Goal: Task Accomplishment & Management: Manage account settings

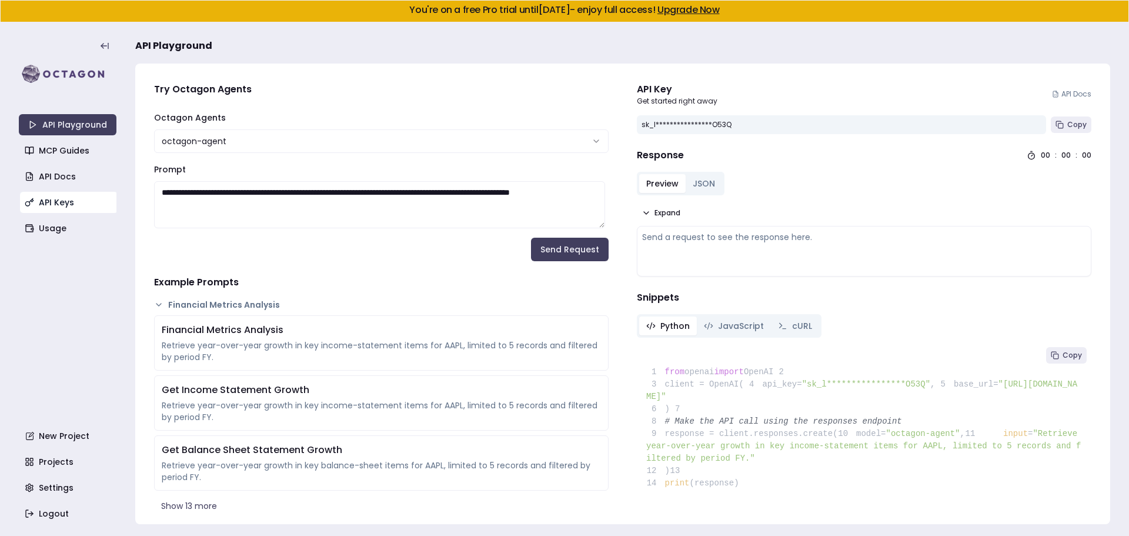
click at [65, 205] on link "API Keys" at bounding box center [69, 202] width 98 height 21
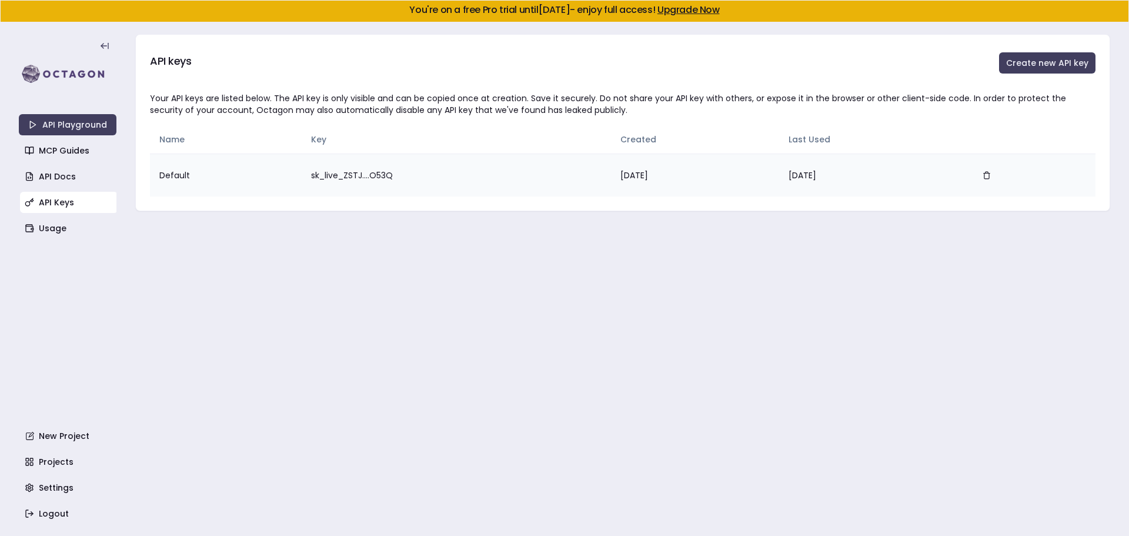
click at [358, 175] on td "sk_live_ZSTJ....O53Q" at bounding box center [456, 174] width 309 height 43
click at [409, 167] on td "sk_live_ZSTJ....O53Q" at bounding box center [456, 174] width 309 height 43
drag, startPoint x: 407, startPoint y: 179, endPoint x: 278, endPoint y: 176, distance: 128.8
click at [278, 176] on tr "Default sk_live_ZSTJ....O53Q Aug 18, 2025 Aug 18, 2025" at bounding box center [623, 174] width 946 height 43
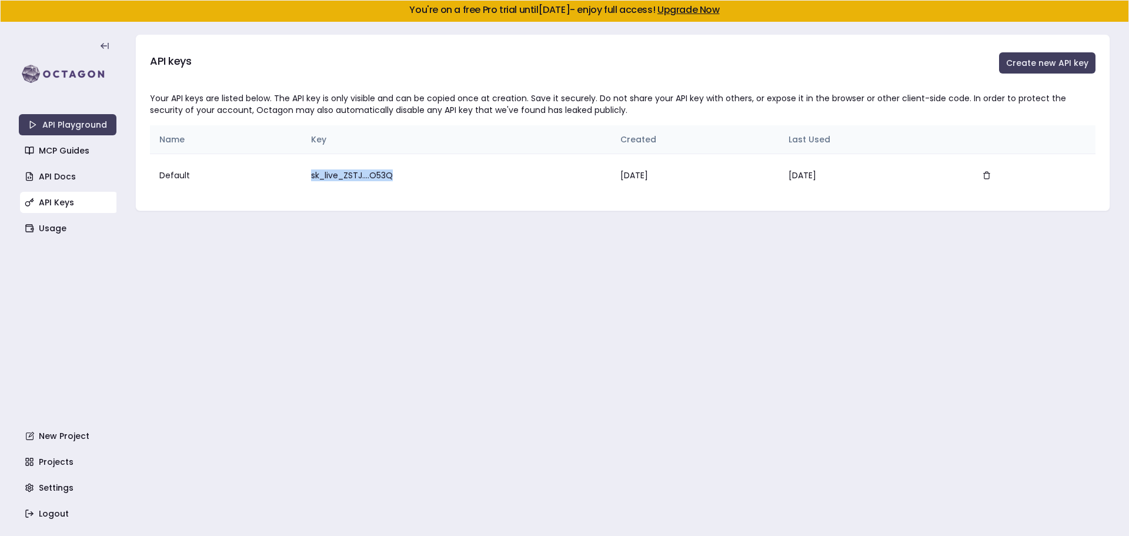
drag, startPoint x: 364, startPoint y: 170, endPoint x: 709, endPoint y: 144, distance: 346.2
click at [364, 170] on td "sk_live_ZSTJ....O53Q" at bounding box center [456, 174] width 309 height 43
click at [332, 176] on td "sk_live_ZSTJ....O53Q" at bounding box center [456, 174] width 309 height 43
click at [361, 175] on td "sk_live_ZSTJ....O53Q" at bounding box center [456, 174] width 309 height 43
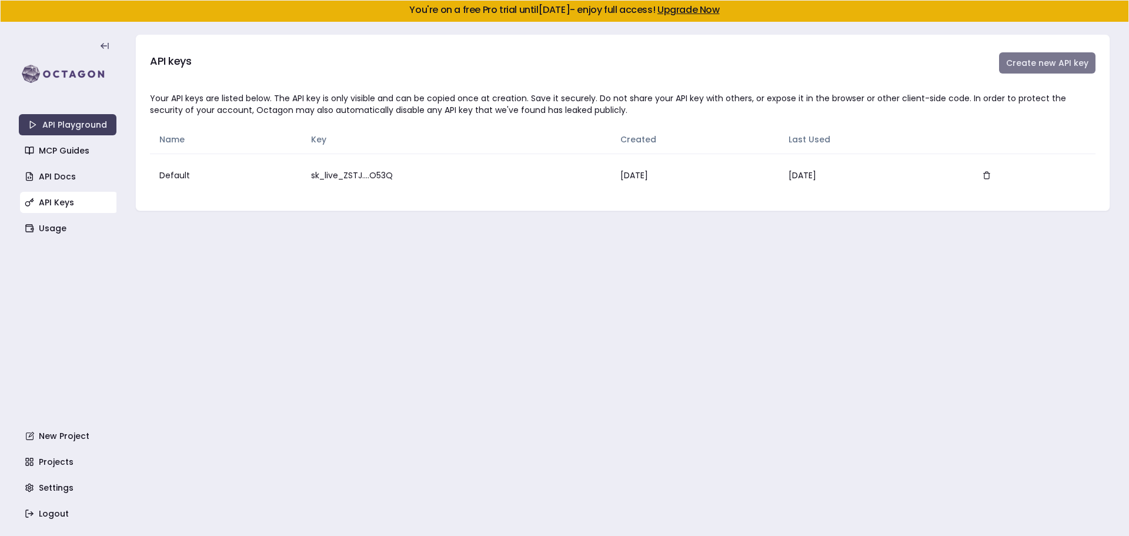
click at [1031, 68] on button "Create new API key" at bounding box center [1047, 62] width 96 height 21
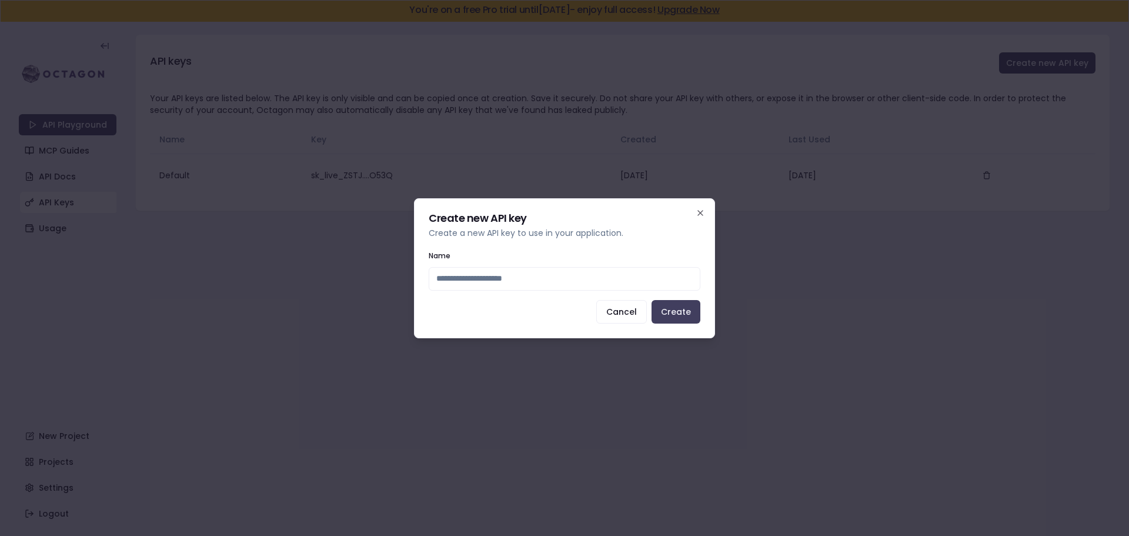
click at [595, 277] on input "Name" at bounding box center [565, 279] width 272 height 24
type input "*******"
click button "Create" at bounding box center [676, 312] width 49 height 24
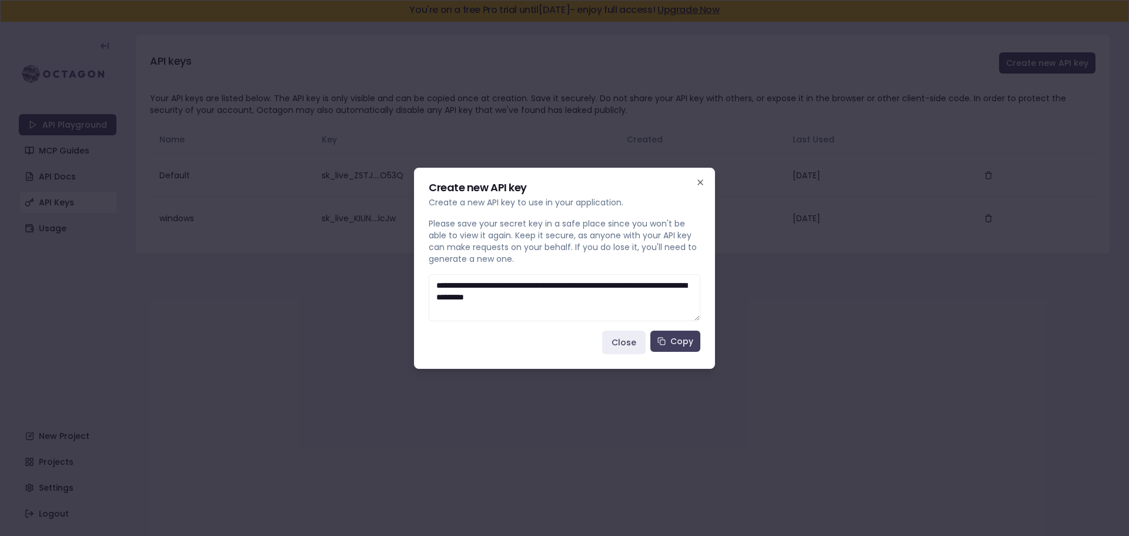
drag, startPoint x: 577, startPoint y: 293, endPoint x: 328, endPoint y: 276, distance: 249.9
click at [306, 243] on body "You're on a free Pro trial until September 2, 2025 - enjoy full access! Upgrade…" at bounding box center [564, 268] width 1129 height 536
click at [689, 339] on button "Copy" at bounding box center [675, 340] width 50 height 21
drag, startPoint x: 325, startPoint y: 500, endPoint x: 336, endPoint y: 503, distance: 11.0
click at [325, 500] on div at bounding box center [564, 268] width 1129 height 536
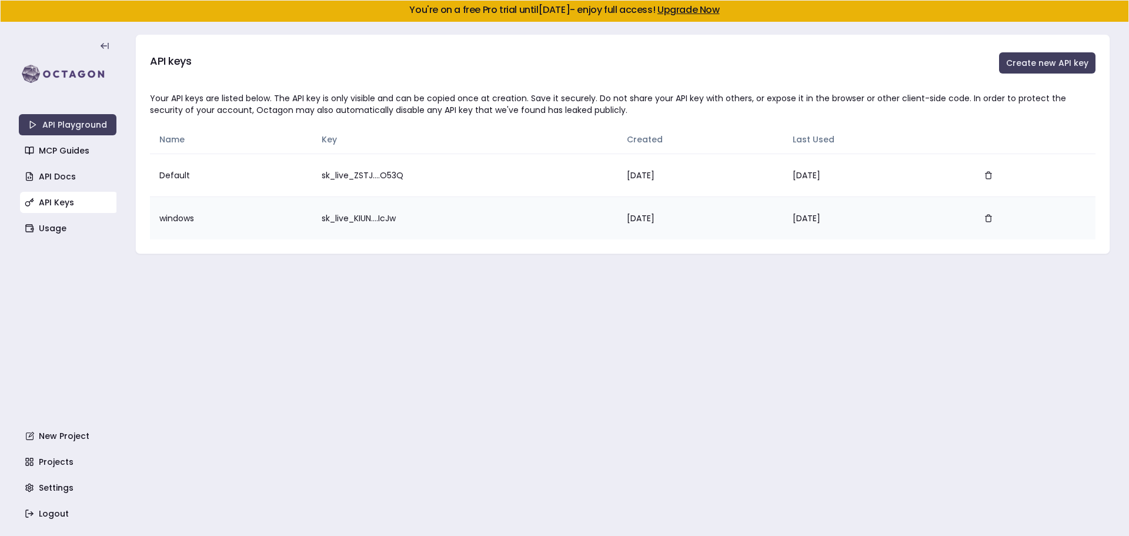
click at [617, 212] on td "Aug 18, 2025" at bounding box center [700, 217] width 166 height 43
click at [990, 215] on icon "button" at bounding box center [988, 215] width 3 height 1
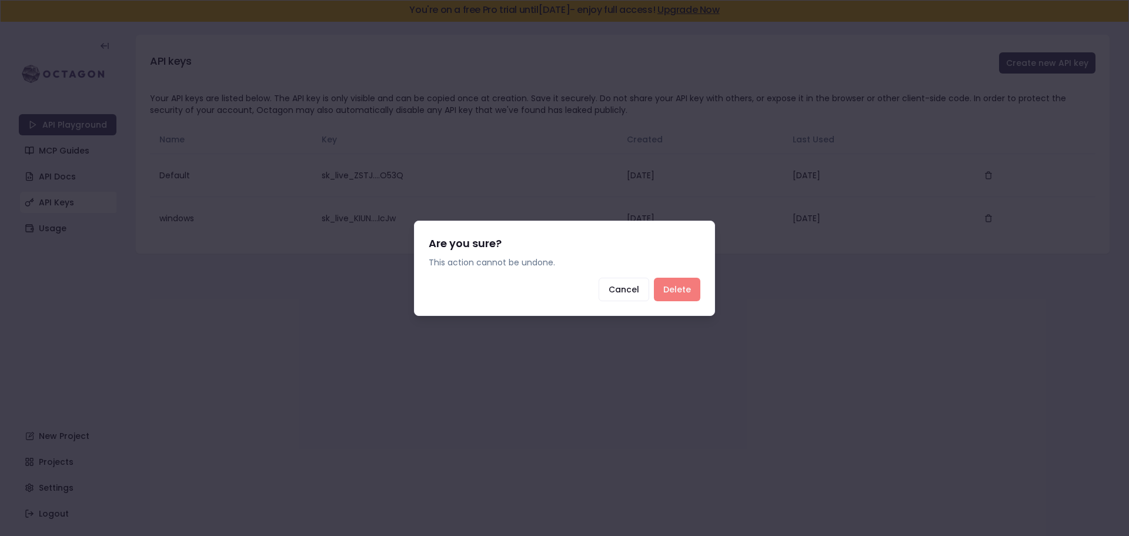
click at [677, 290] on button "Delete" at bounding box center [677, 290] width 46 height 24
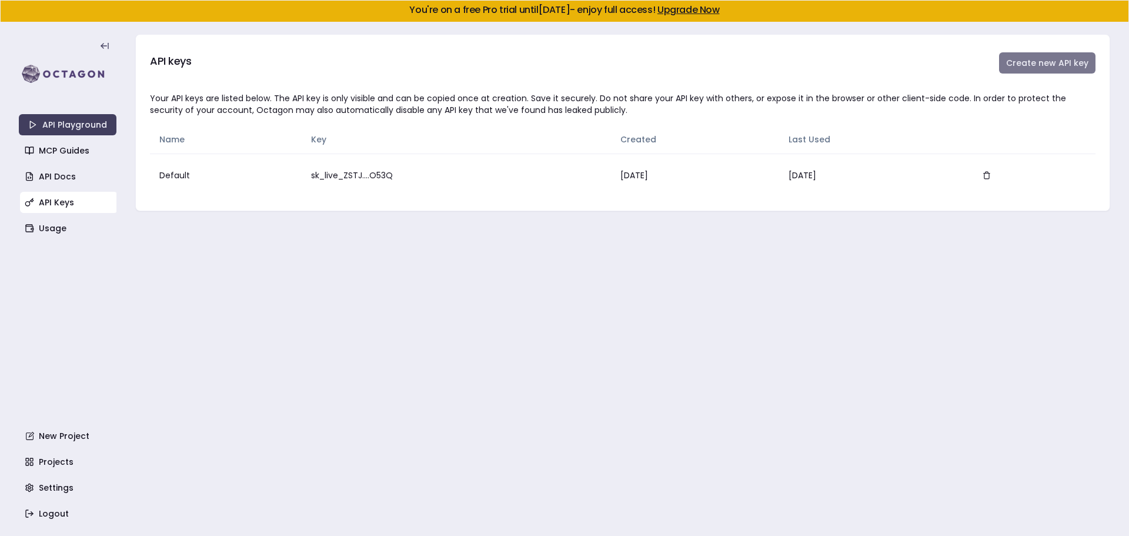
click at [1060, 69] on button "Create new API key" at bounding box center [1047, 62] width 96 height 21
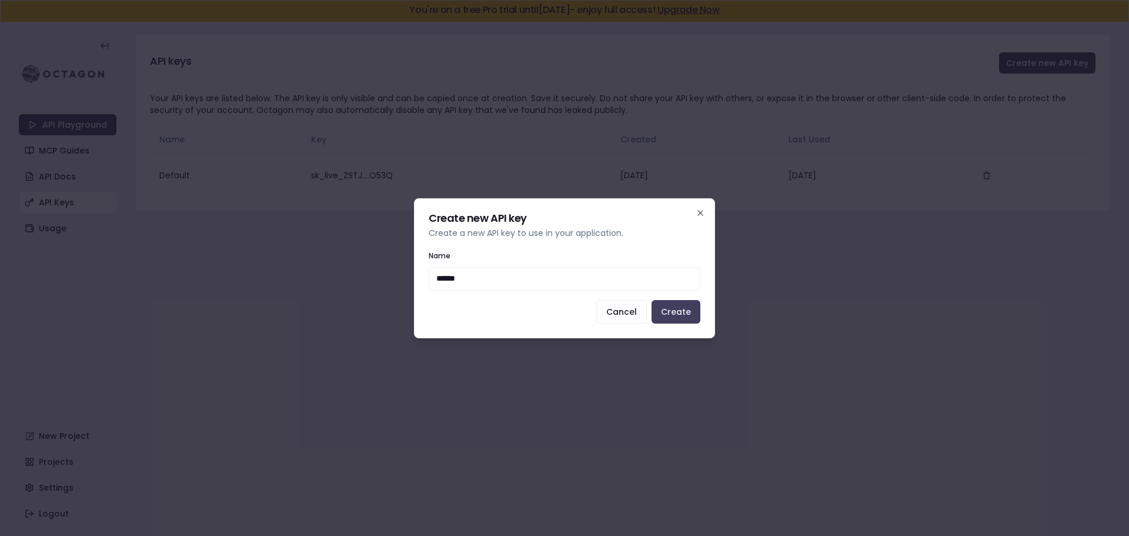
type input "*******"
click button "Create" at bounding box center [676, 312] width 49 height 24
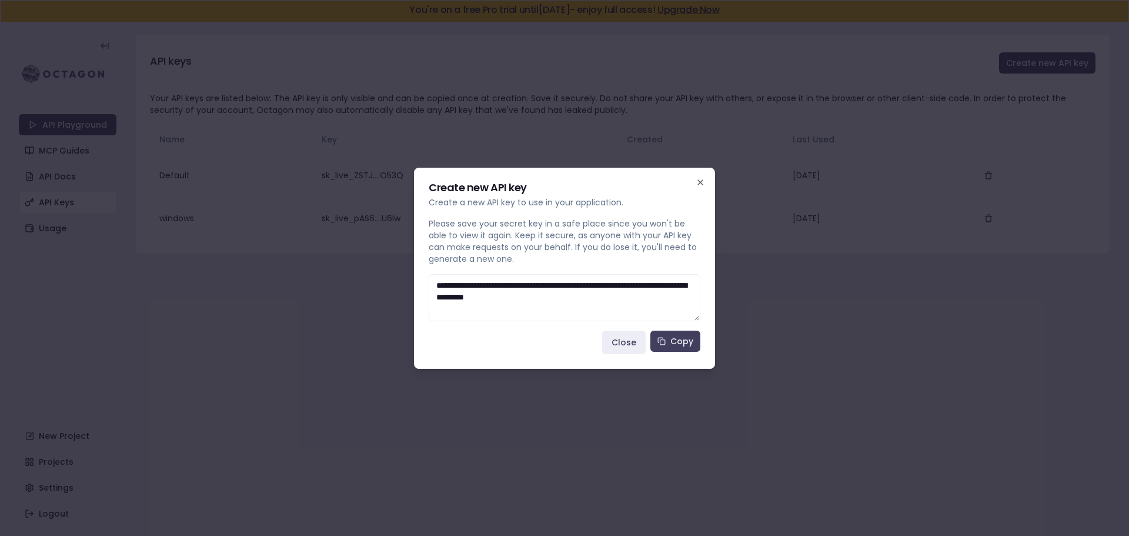
drag, startPoint x: 664, startPoint y: 299, endPoint x: 325, endPoint y: 236, distance: 344.5
click at [325, 236] on body "You're on a free Pro trial until September 2, 2025 - enjoy full access! Upgrade…" at bounding box center [564, 268] width 1129 height 536
click at [680, 337] on button "Copy" at bounding box center [675, 340] width 50 height 21
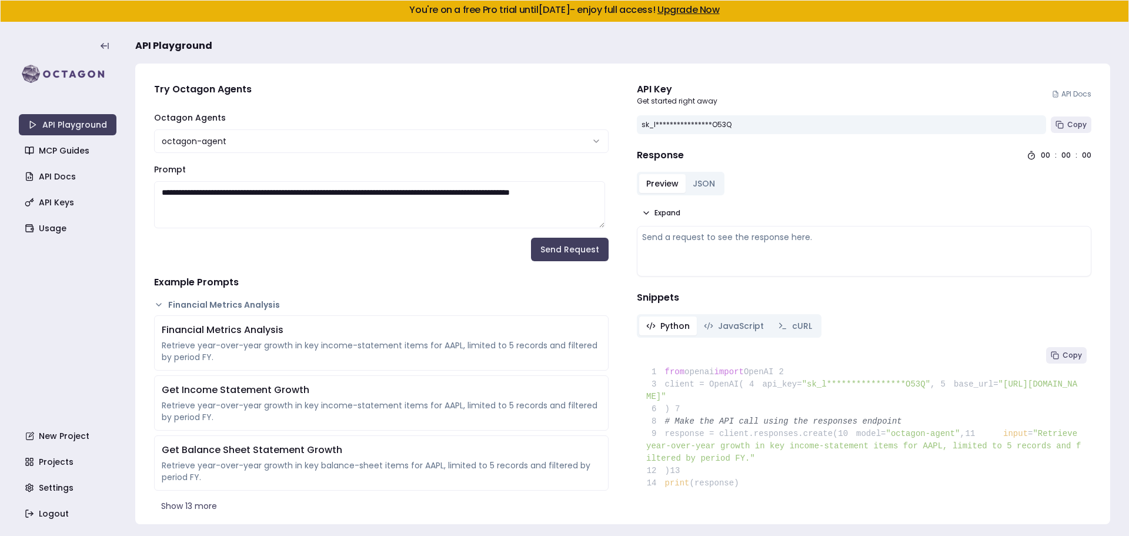
click at [720, 121] on div "**********" at bounding box center [841, 124] width 409 height 19
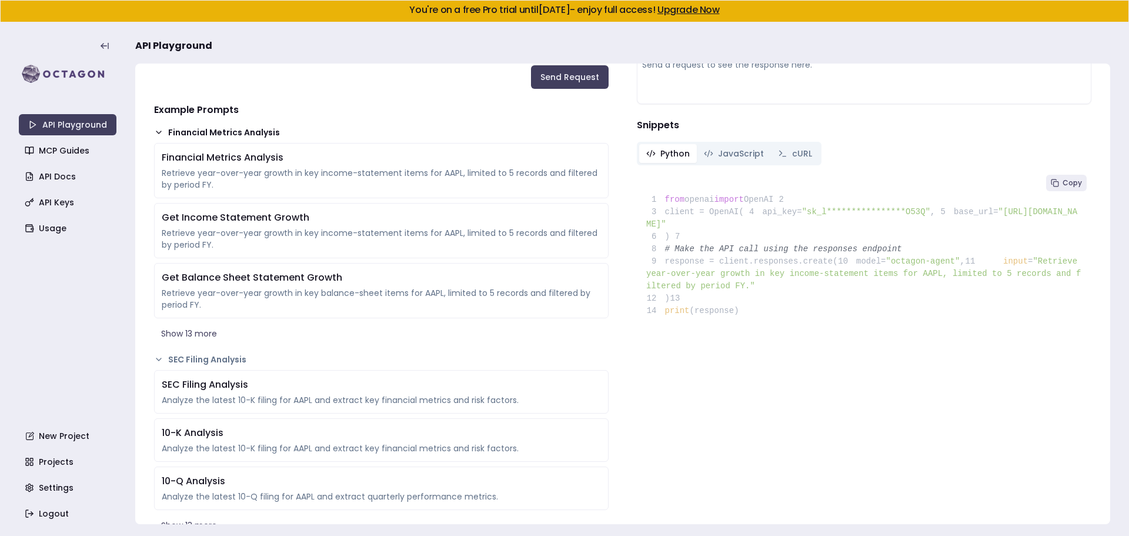
scroll to position [176, 0]
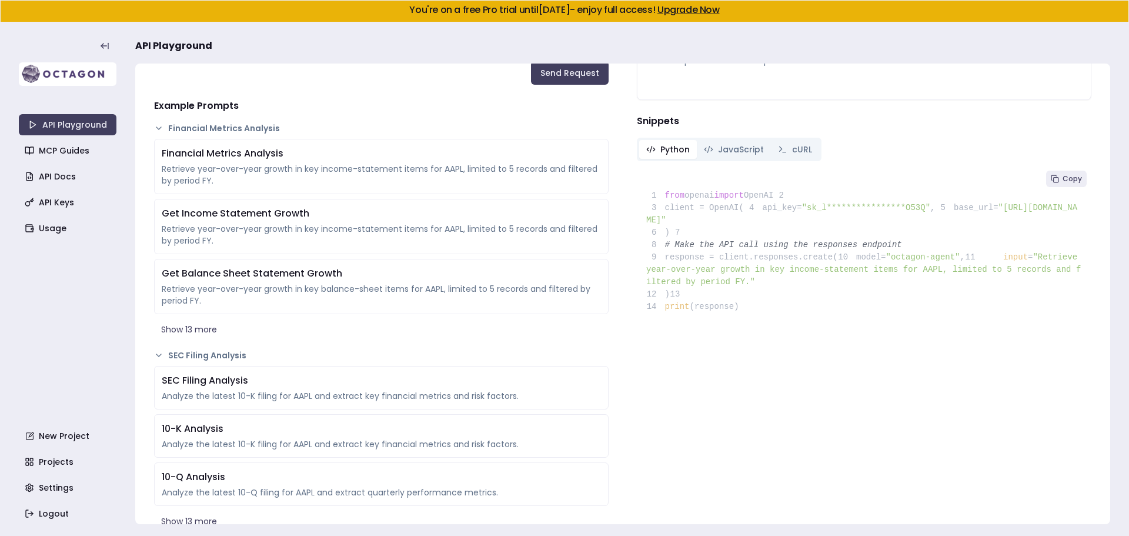
click at [31, 75] on img at bounding box center [68, 74] width 98 height 24
click at [720, 15] on link "Upgrade Now" at bounding box center [688, 10] width 62 height 14
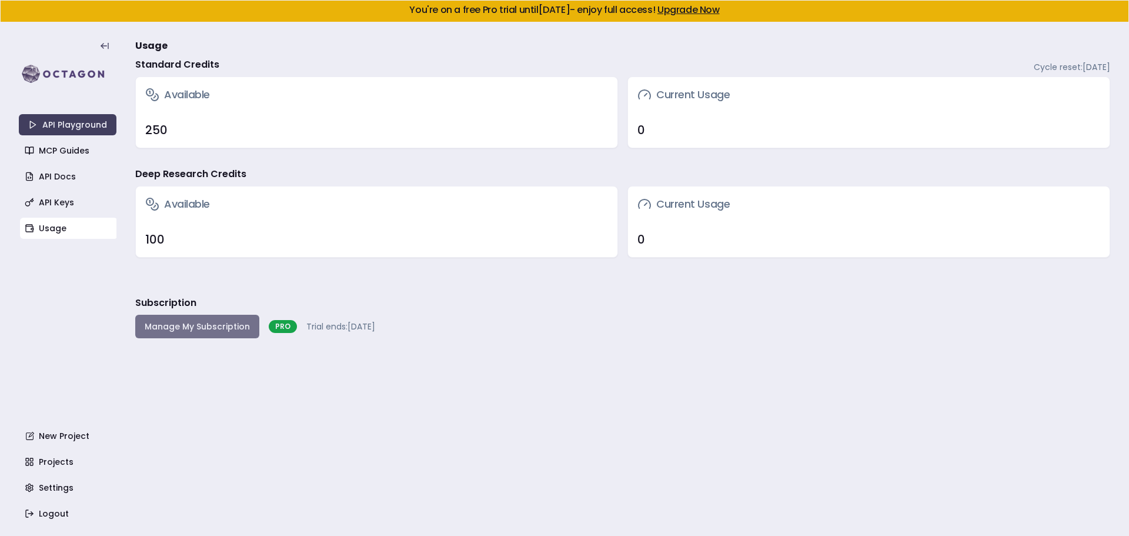
click at [208, 325] on button "Manage My Subscription" at bounding box center [197, 327] width 124 height 24
